Goal: Navigation & Orientation: Find specific page/section

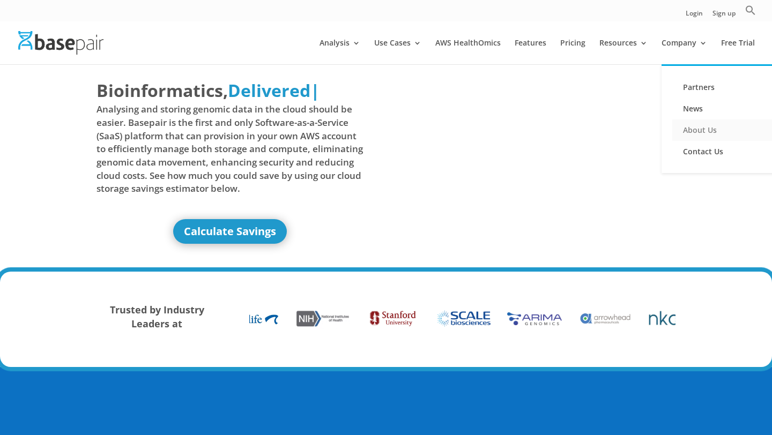
click at [695, 125] on link "About Us" at bounding box center [725, 130] width 107 height 21
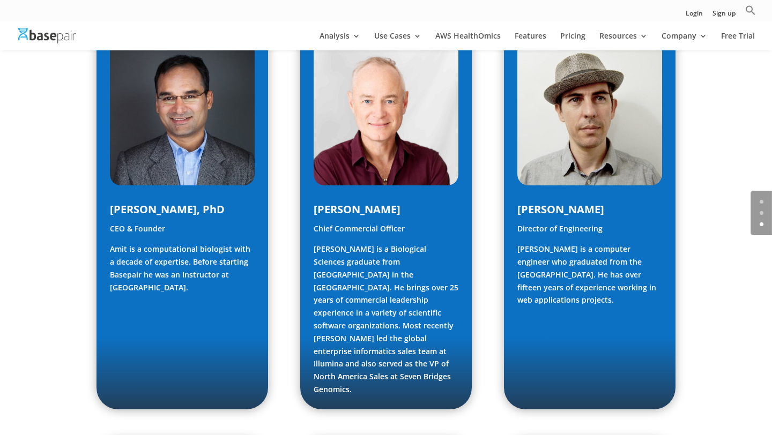
scroll to position [572, 0]
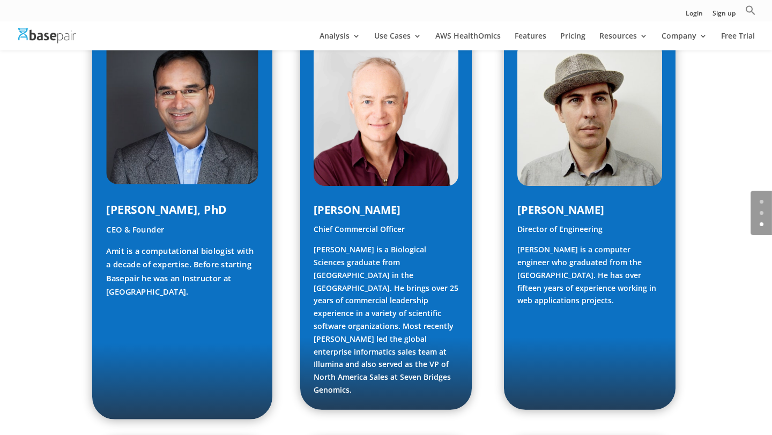
click at [198, 129] on img at bounding box center [182, 108] width 152 height 152
click at [157, 117] on img at bounding box center [182, 108] width 152 height 152
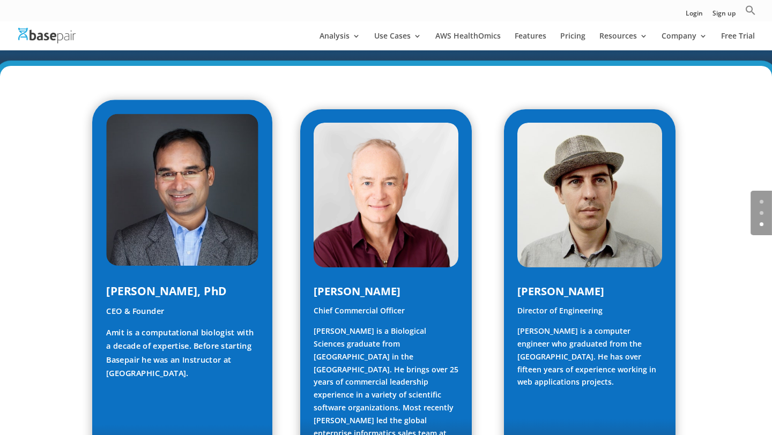
scroll to position [490, 0]
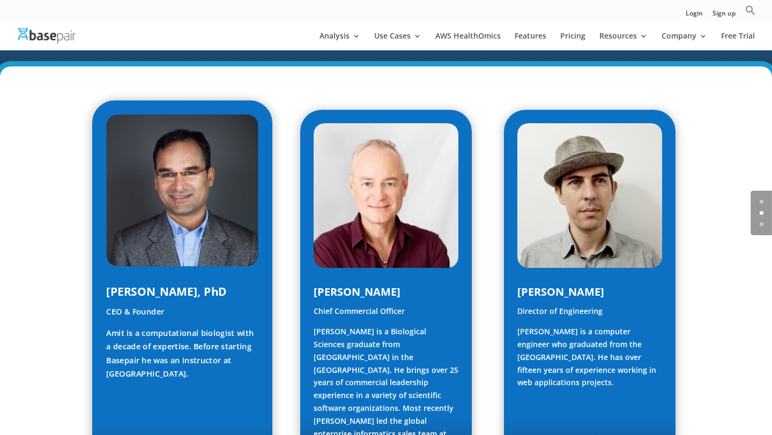
click at [160, 164] on img at bounding box center [182, 190] width 152 height 152
